Goal: Transaction & Acquisition: Download file/media

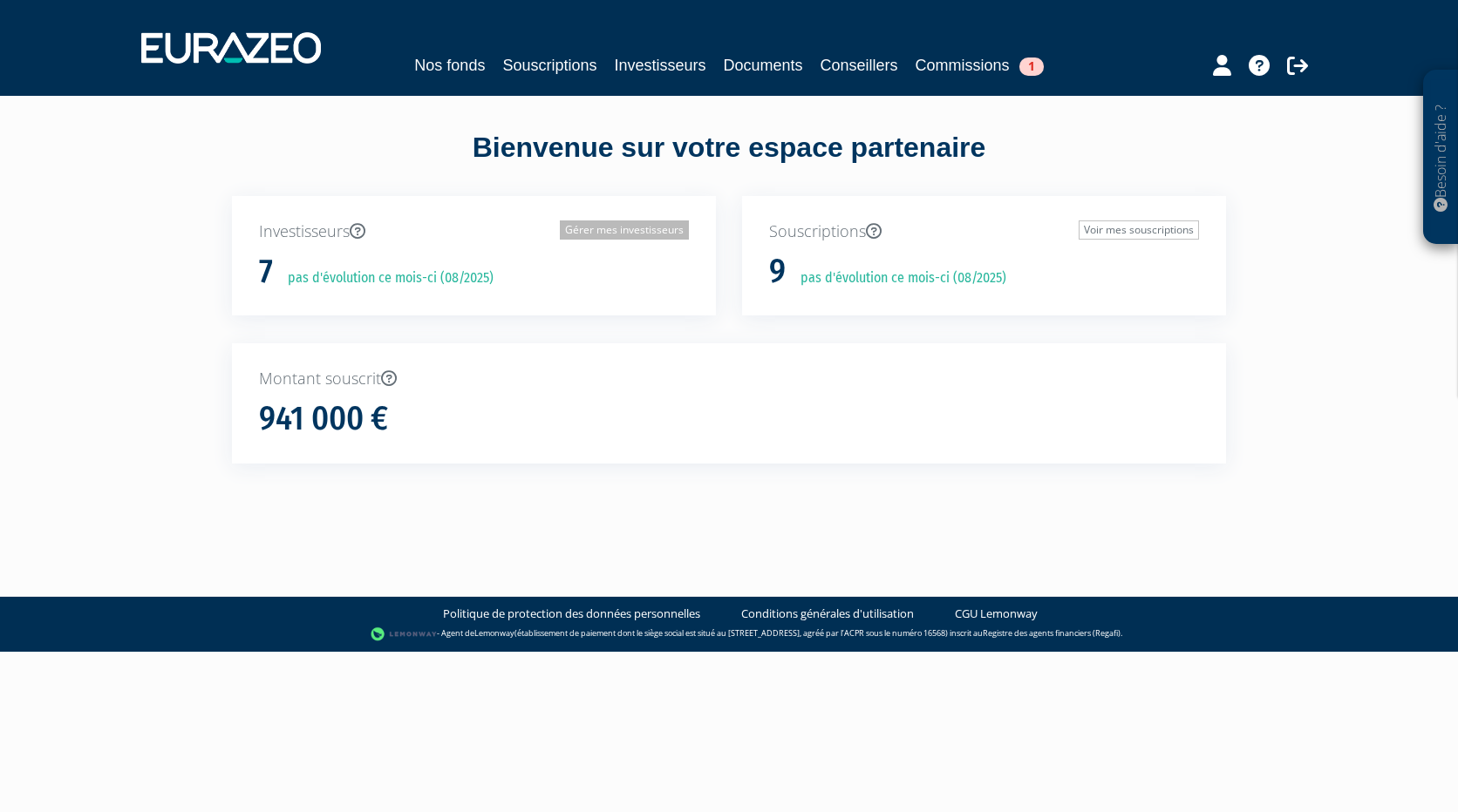
click at [630, 232] on link "Gérer mes investisseurs" at bounding box center [624, 230] width 129 height 19
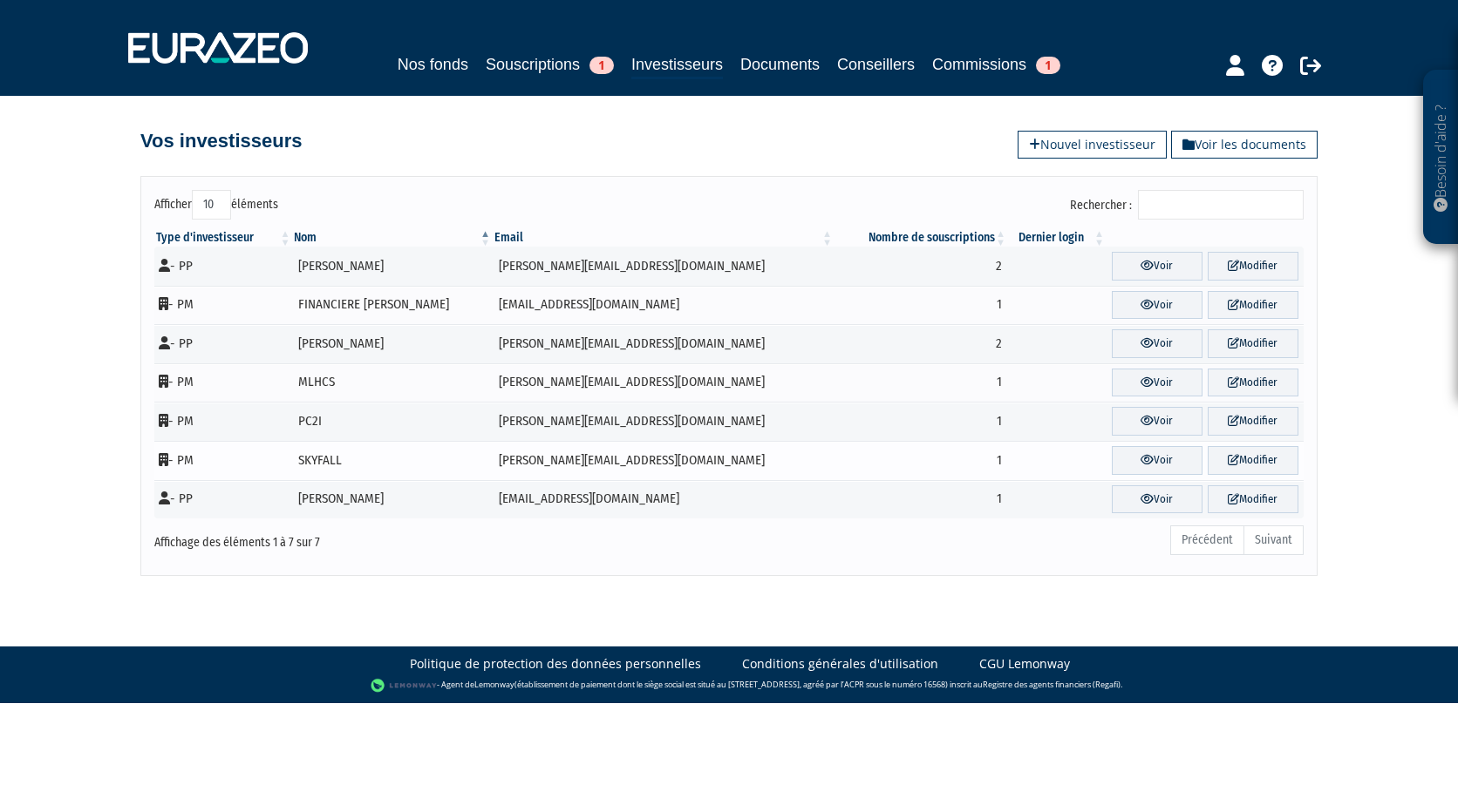
click at [352, 461] on td "SKYFALL" at bounding box center [392, 459] width 201 height 39
drag, startPoint x: 665, startPoint y: 461, endPoint x: 496, endPoint y: 465, distance: 169.0
click at [496, 465] on td "[PERSON_NAME][EMAIL_ADDRESS][DOMAIN_NAME]" at bounding box center [664, 459] width 342 height 39
click at [163, 460] on icon at bounding box center [164, 459] width 10 height 13
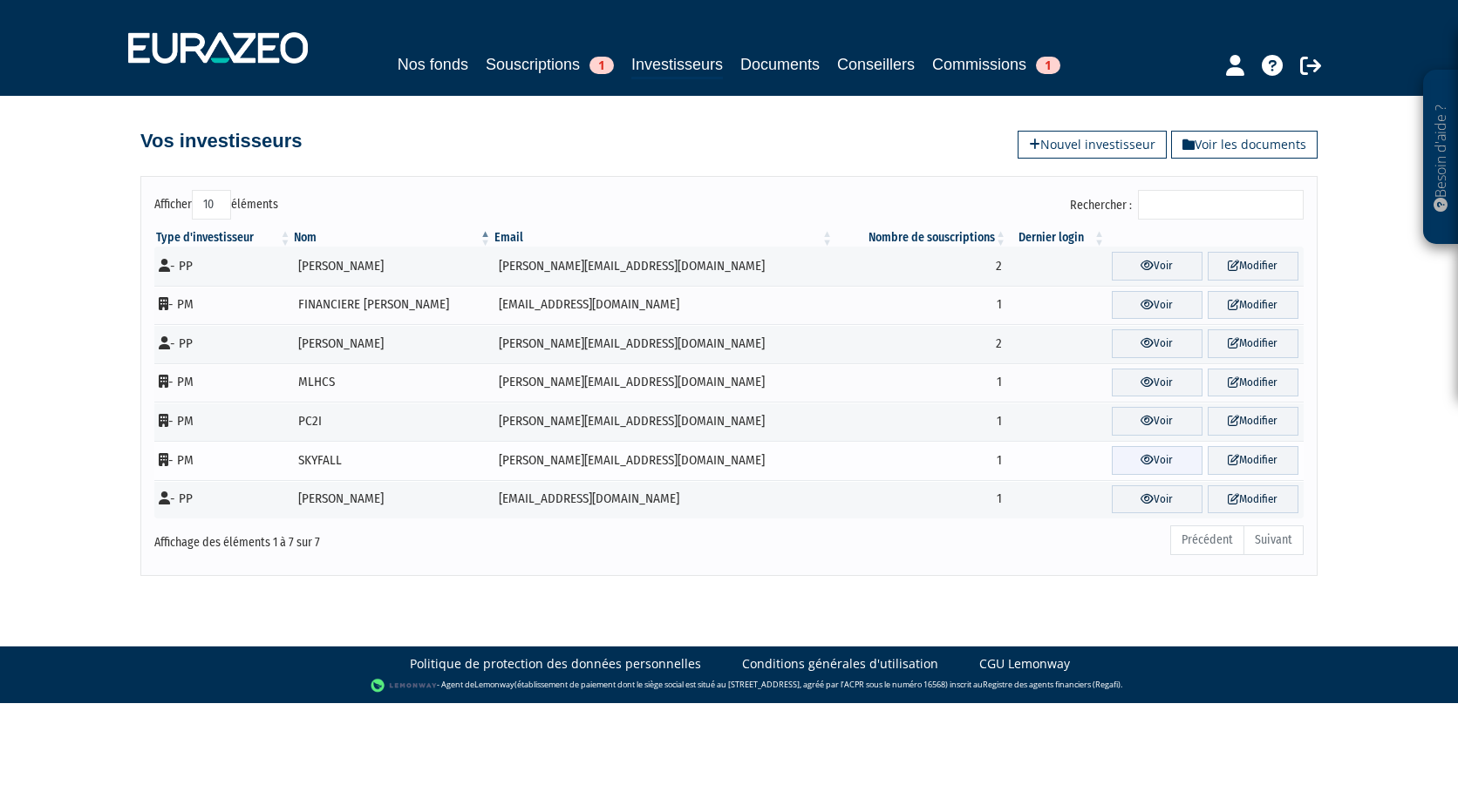
click at [1142, 458] on link "Voir" at bounding box center [1156, 460] width 91 height 29
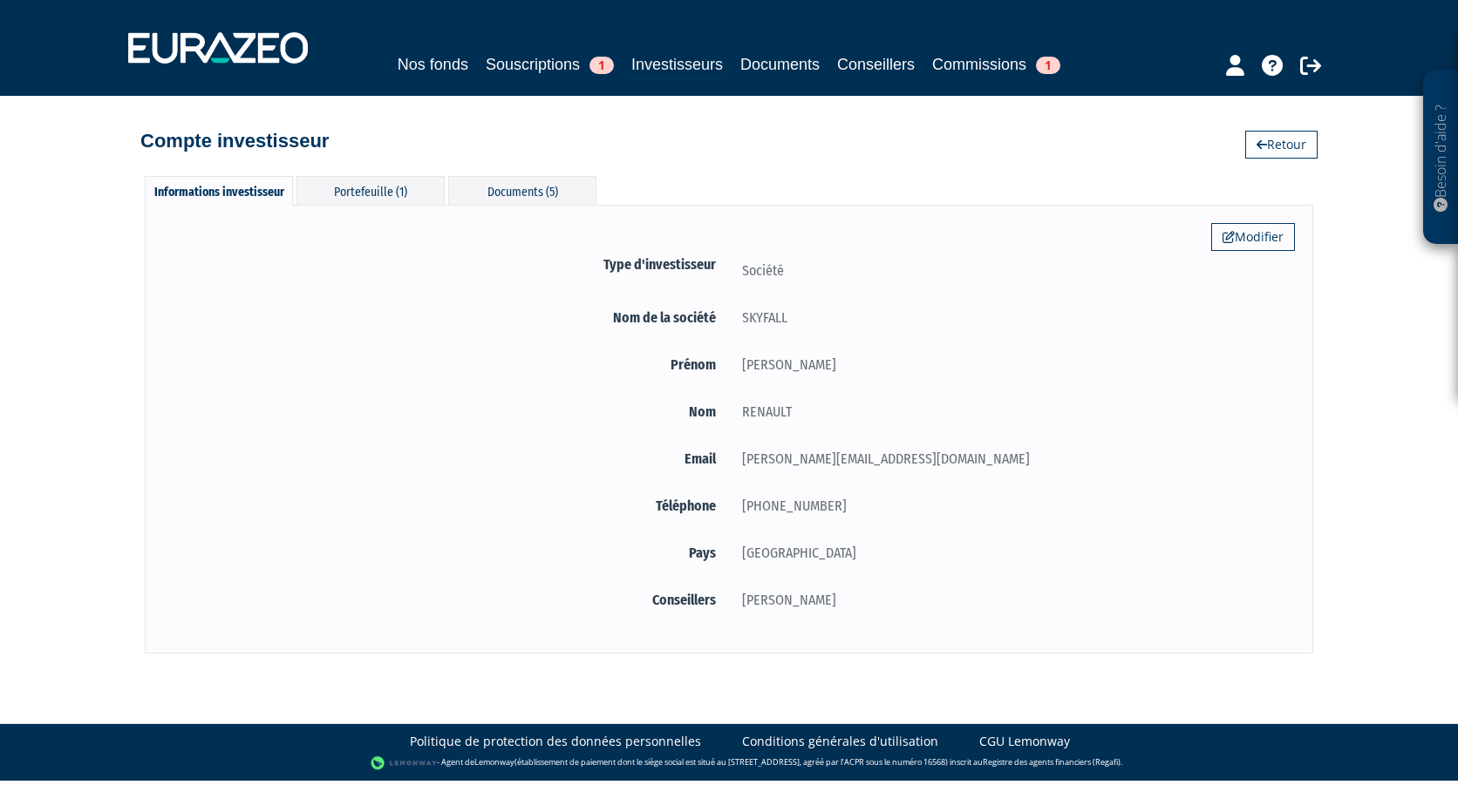
click at [908, 467] on div "[PERSON_NAME][EMAIL_ADDRESS][DOMAIN_NAME]" at bounding box center [1011, 458] width 566 height 22
click at [816, 340] on form "Type d'investisseur Société Nom de la société SKYFALL [GEOGRAPHIC_DATA] [PERSON…" at bounding box center [729, 435] width 1131 height 365
drag, startPoint x: 717, startPoint y: 361, endPoint x: 879, endPoint y: 409, distance: 169.0
click at [879, 409] on form "Type d'investisseur Société Nom de la société SKYFALL [GEOGRAPHIC_DATA] [PERSON…" at bounding box center [729, 435] width 1131 height 365
click at [372, 200] on div "Portefeuille (1)" at bounding box center [371, 190] width 148 height 29
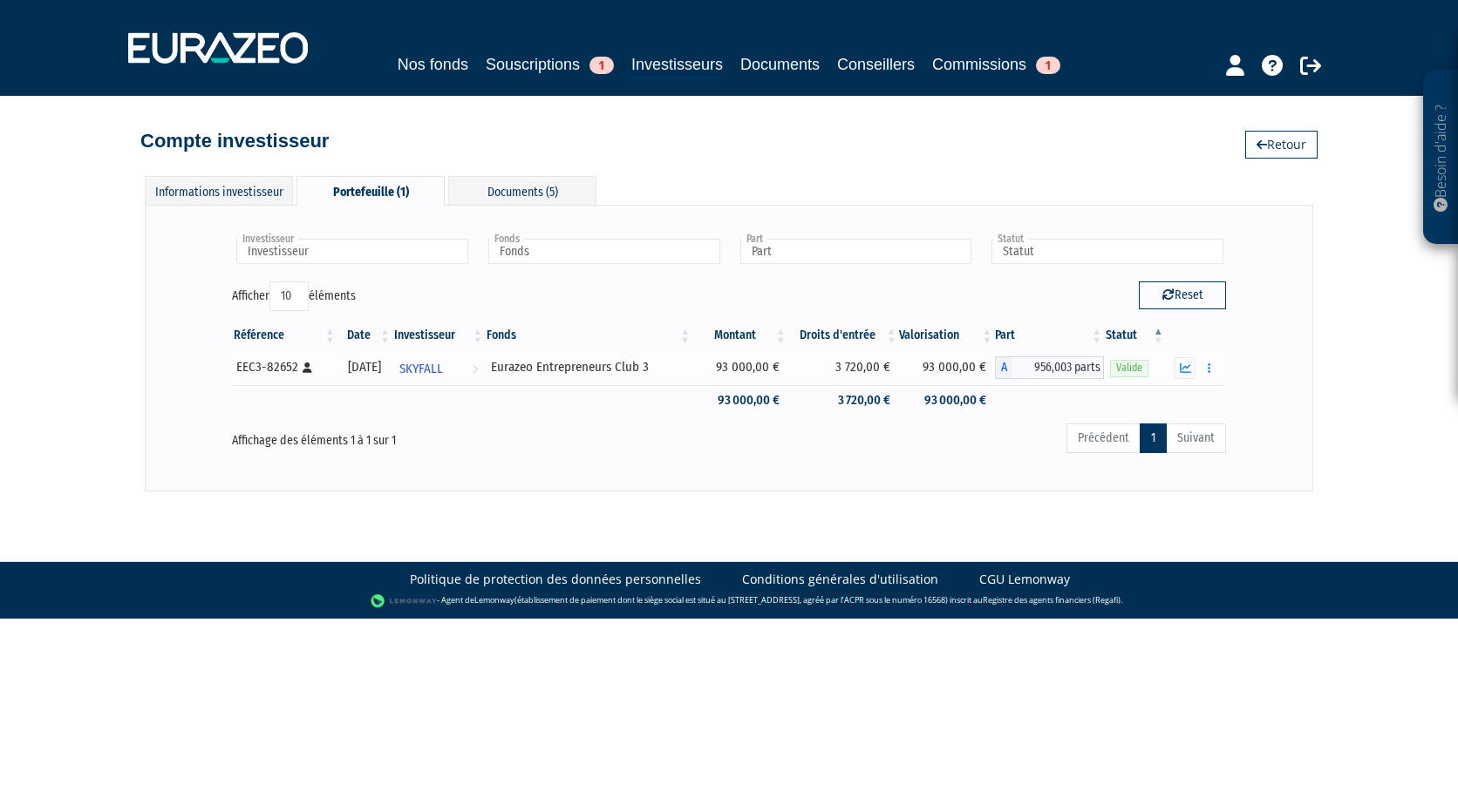
click at [628, 369] on div "Eurazeo Entrepreneurs Club 3" at bounding box center [588, 368] width 195 height 18
click at [1205, 370] on button "button" at bounding box center [1209, 369] width 21 height 22
click at [1199, 400] on link "Documents" at bounding box center [1170, 400] width 87 height 29
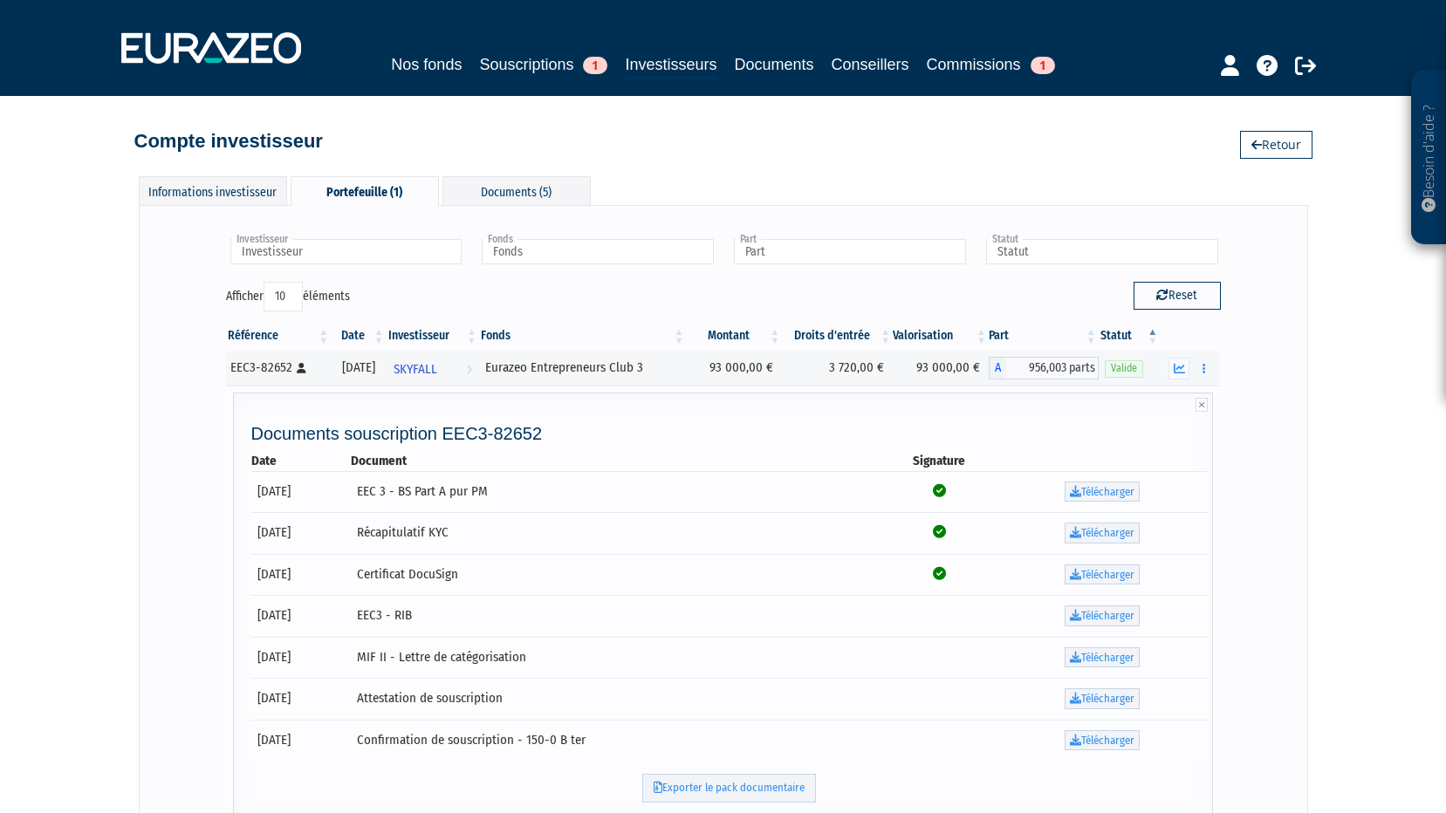
scroll to position [248, 0]
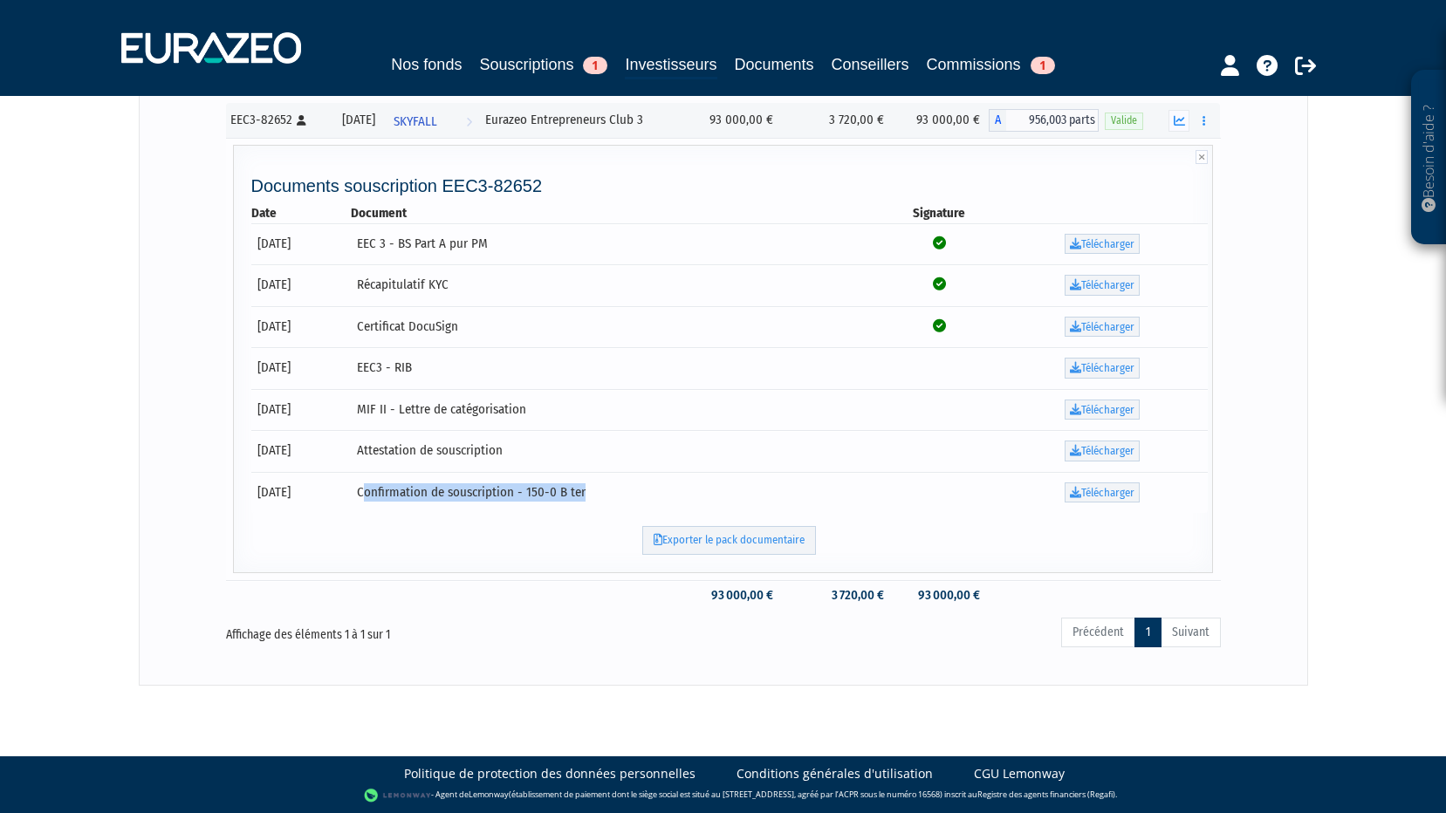
drag, startPoint x: 587, startPoint y: 482, endPoint x: 703, endPoint y: 483, distance: 116.0
click at [703, 483] on td "Confirmation de souscription - 150-0 B ter" at bounding box center [616, 493] width 530 height 42
click at [1127, 492] on link "Télécharger" at bounding box center [1101, 492] width 75 height 21
click at [516, 450] on td "Attestation de souscription" at bounding box center [616, 451] width 530 height 42
click at [1118, 451] on link "Télécharger" at bounding box center [1101, 451] width 75 height 21
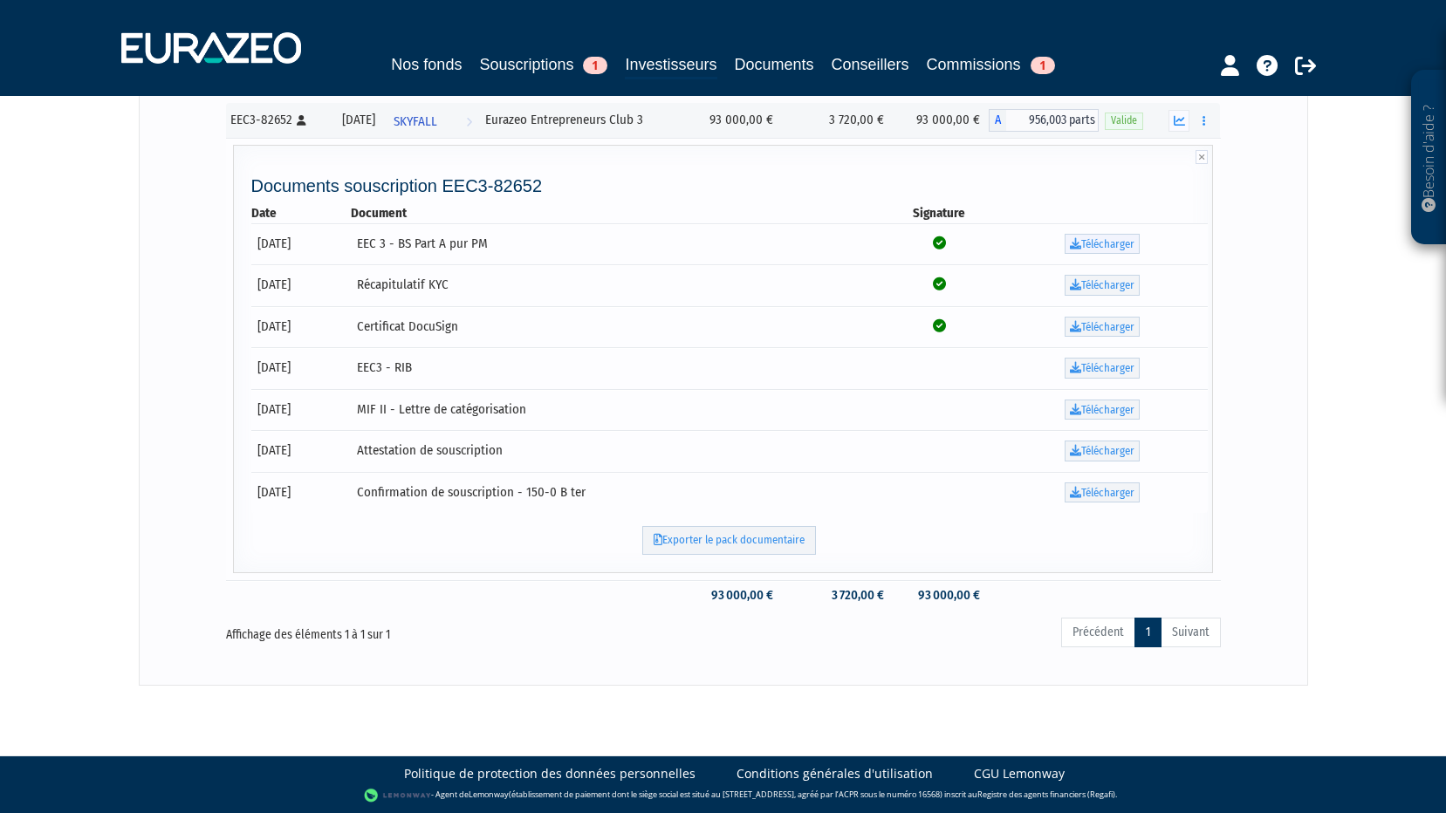
click at [1094, 243] on link "Télécharger" at bounding box center [1101, 244] width 75 height 21
